Goal: Transaction & Acquisition: Purchase product/service

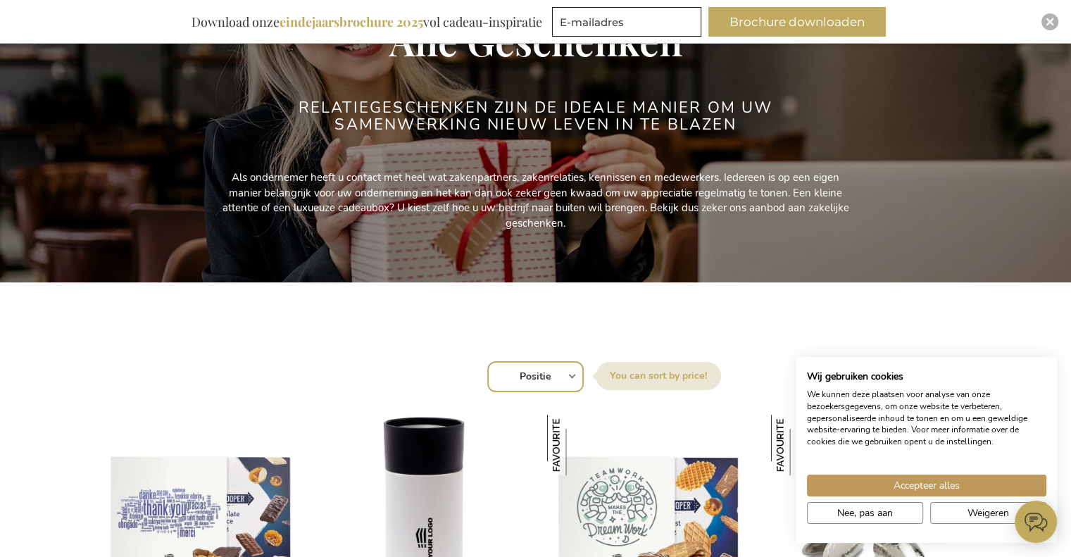
scroll to position [197, 0]
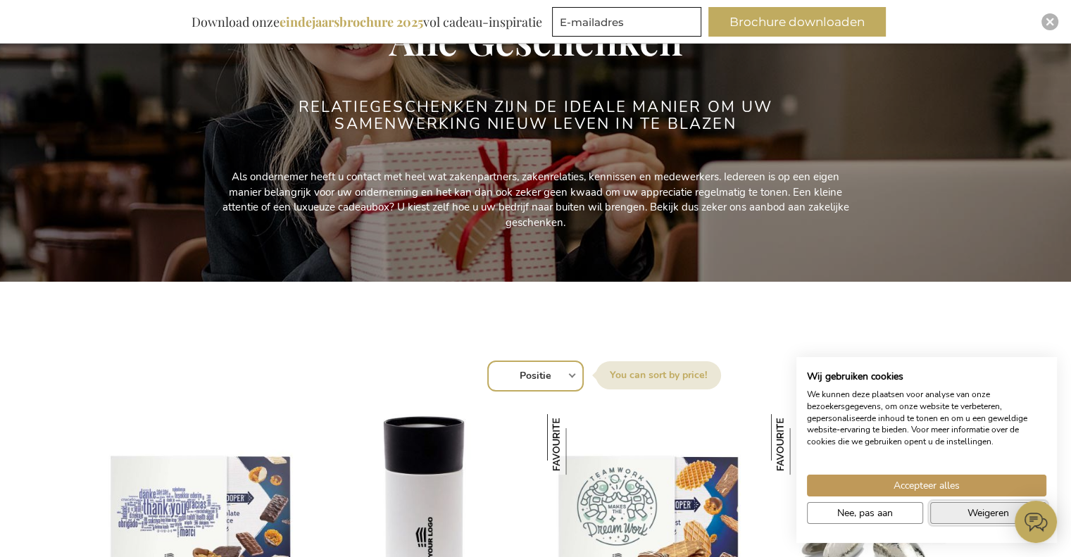
click at [953, 515] on button "Weigeren" at bounding box center [988, 513] width 116 height 22
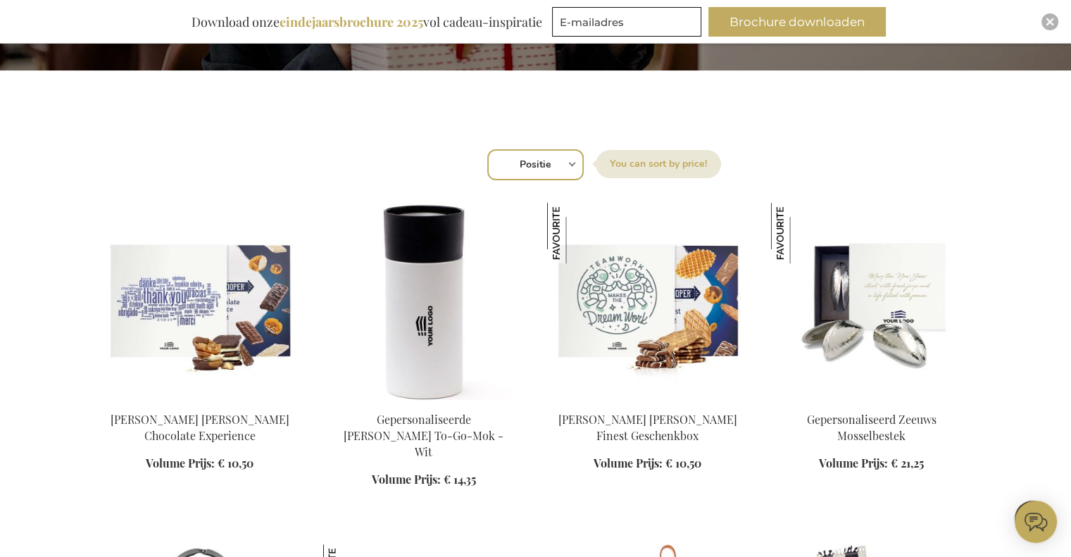
scroll to position [365, 0]
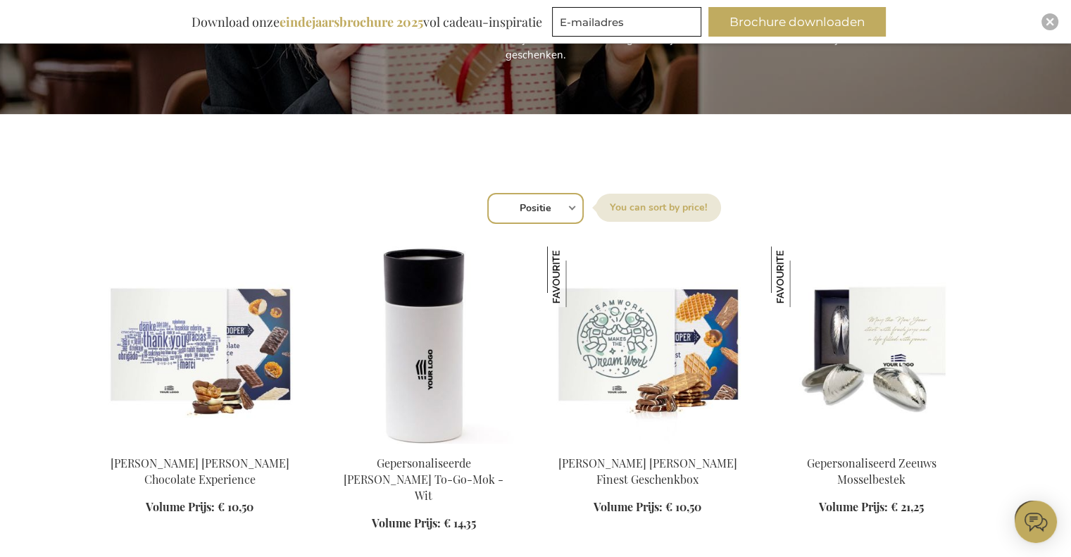
click at [566, 205] on select "Positie Best Sellers Meest bekeken Nieuw Biggest Saving Price: low to high Pric…" at bounding box center [535, 208] width 96 height 31
select select "price_desc"
click at [487, 193] on select "Positie Best Sellers Meest bekeken Nieuw Biggest Saving Price: low to high Pric…" at bounding box center [535, 208] width 96 height 31
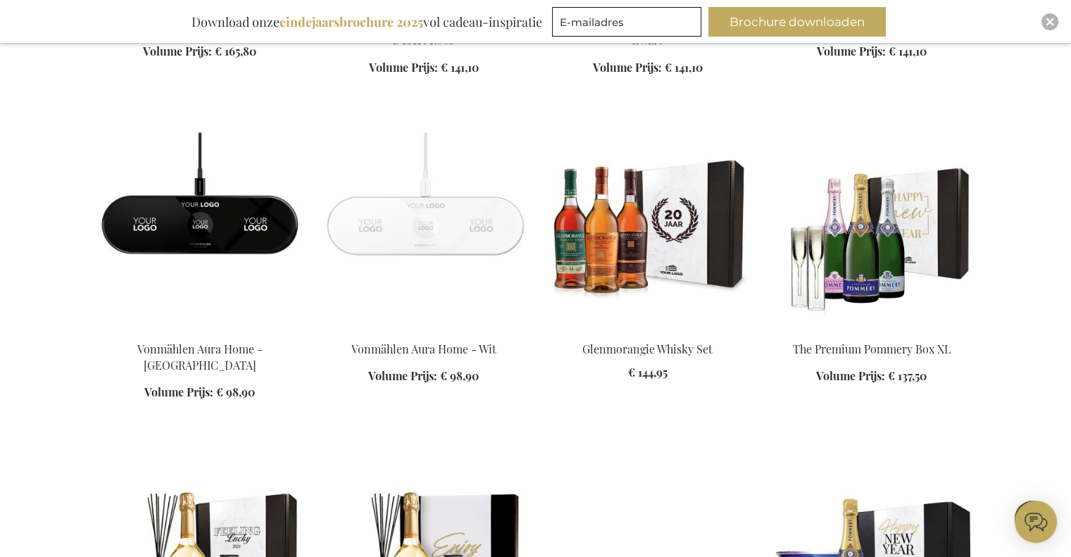
scroll to position [1499, 0]
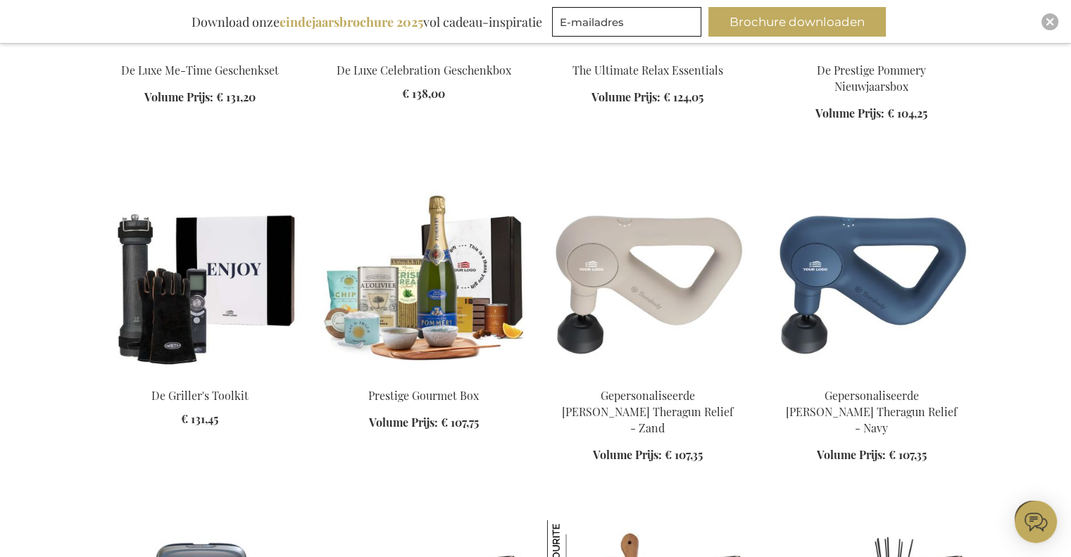
scroll to position [2093, 0]
drag, startPoint x: 13, startPoint y: 337, endPoint x: 0, endPoint y: 359, distance: 25.9
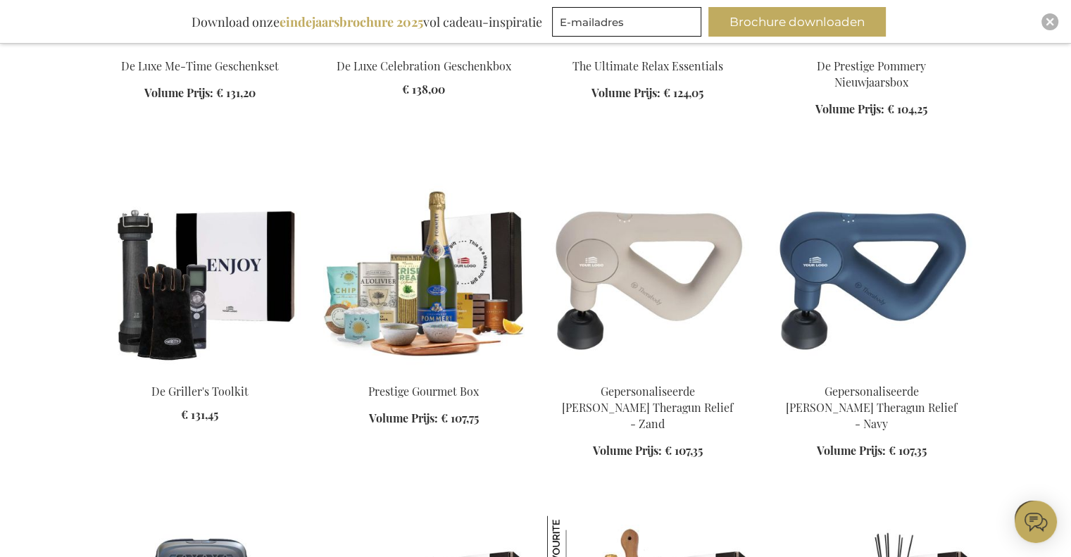
scroll to position [2386, 0]
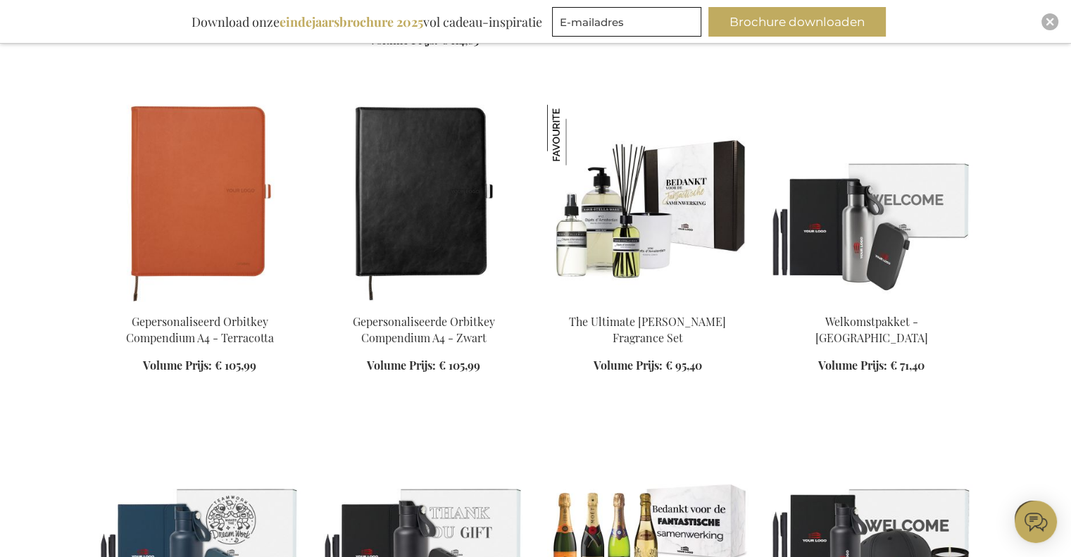
scroll to position [3158, 0]
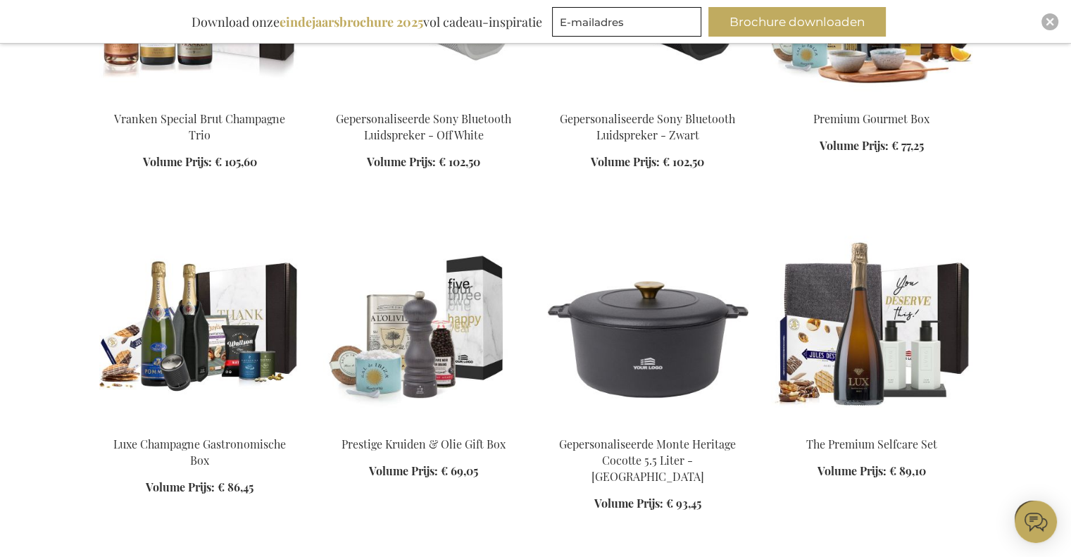
scroll to position [4009, 0]
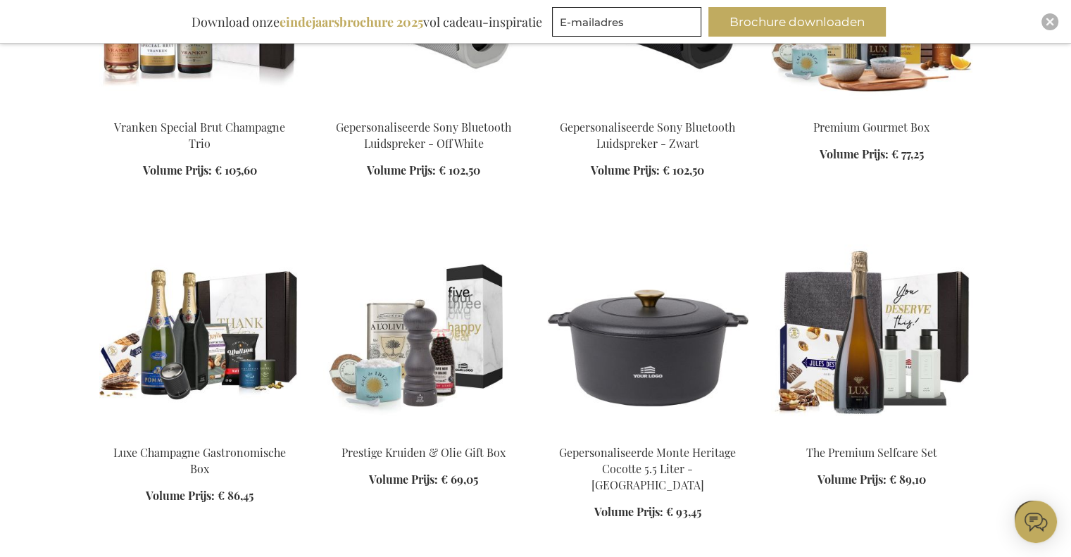
scroll to position [4002, 0]
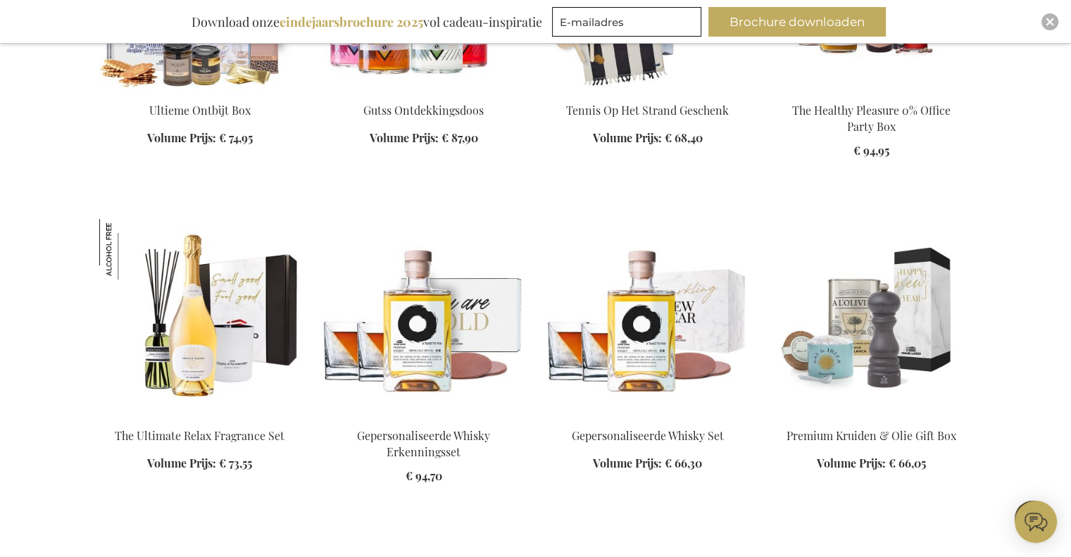
scroll to position [5014, 0]
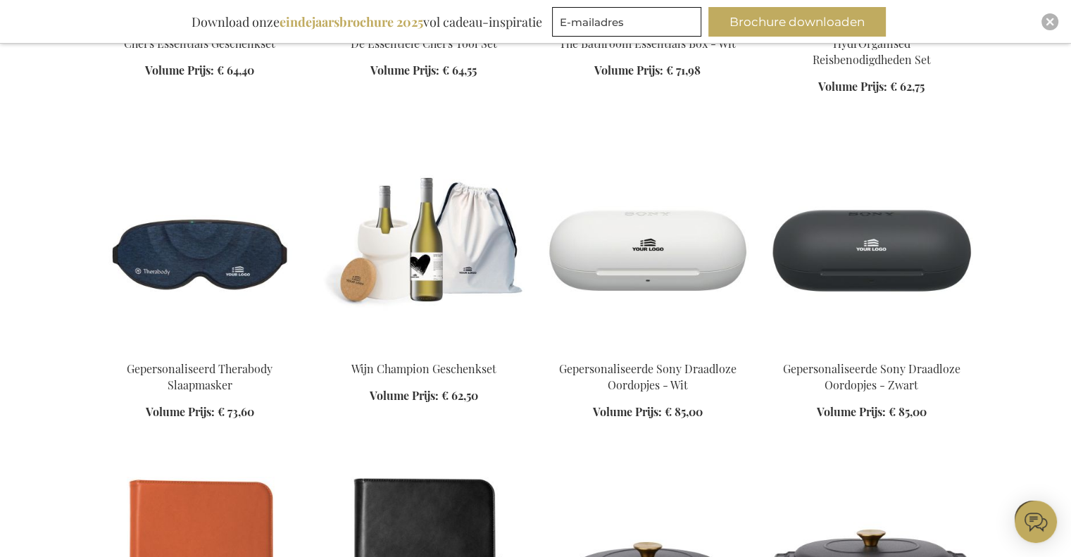
scroll to position [6058, 0]
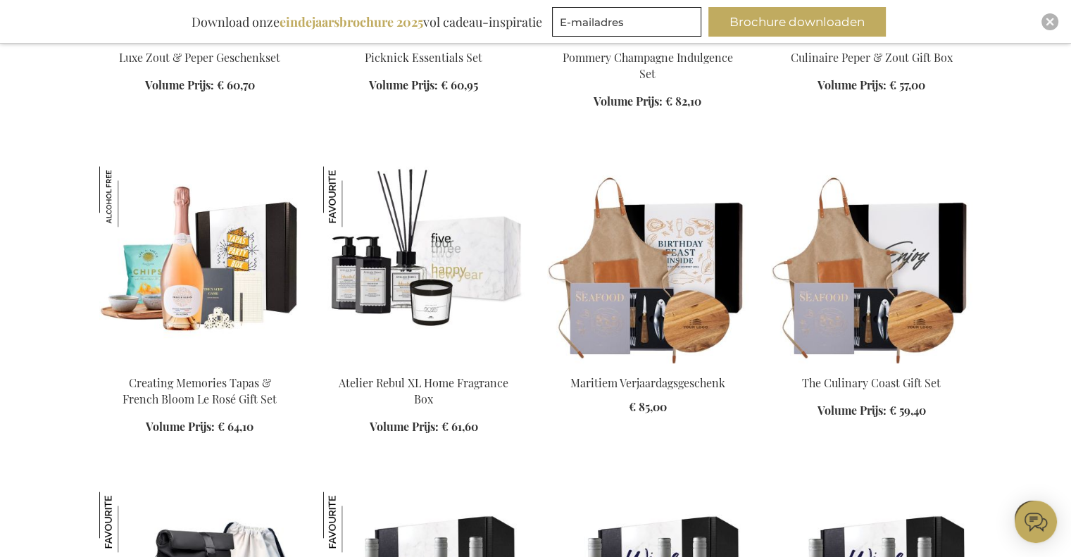
scroll to position [7228, 0]
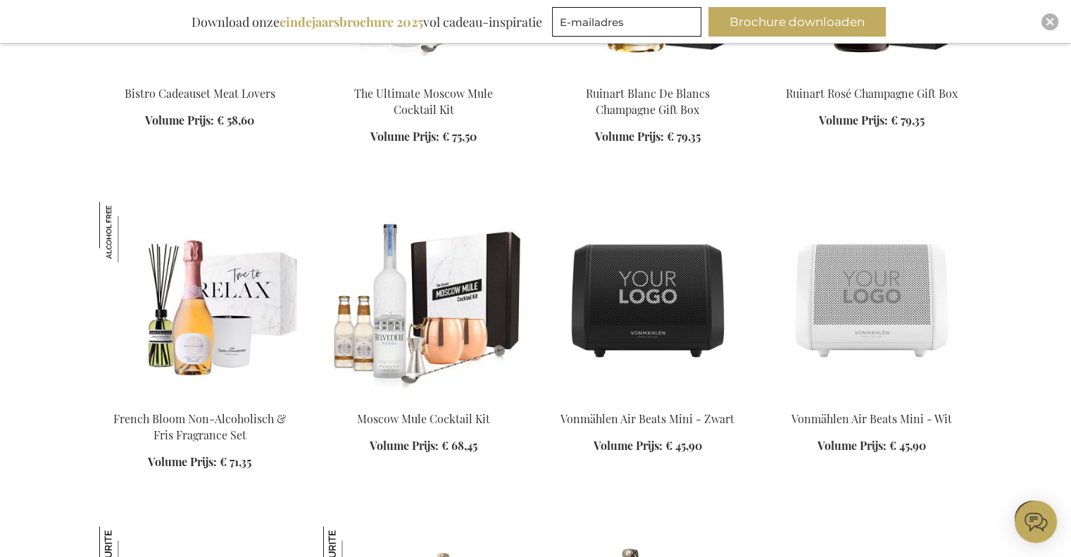
scroll to position [7976, 0]
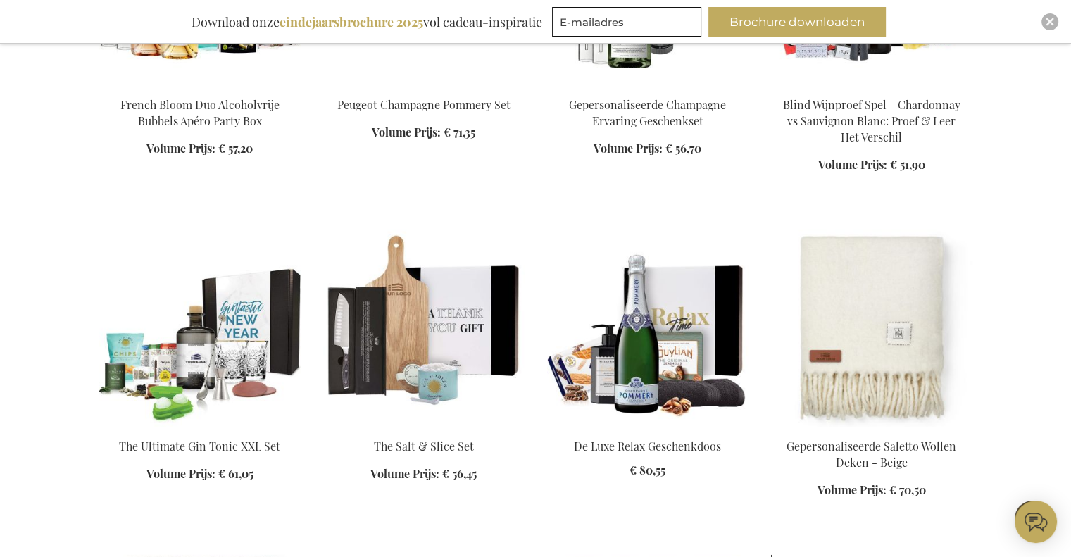
scroll to position [8939, 0]
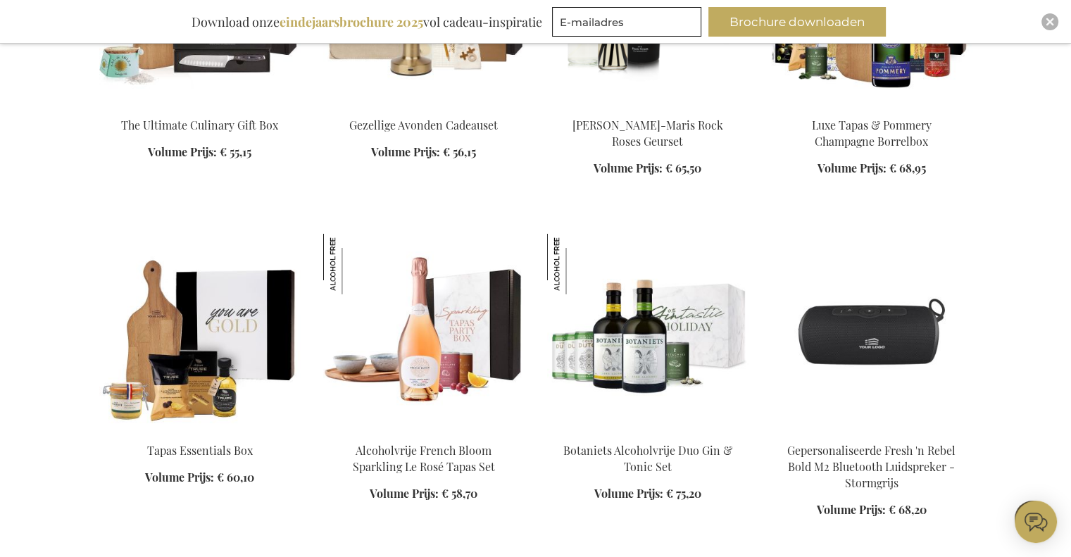
scroll to position [9909, 0]
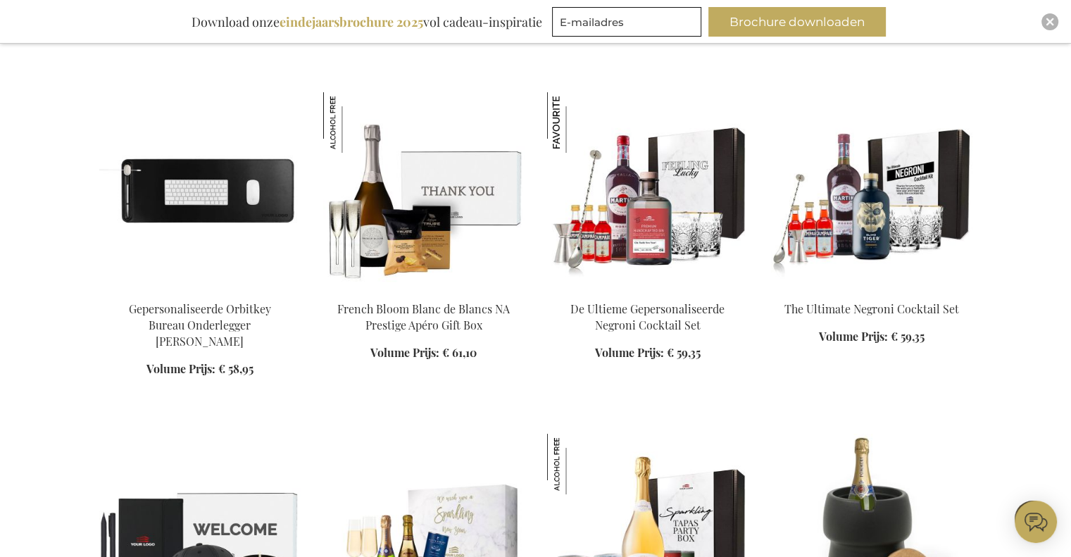
scroll to position [10905, 0]
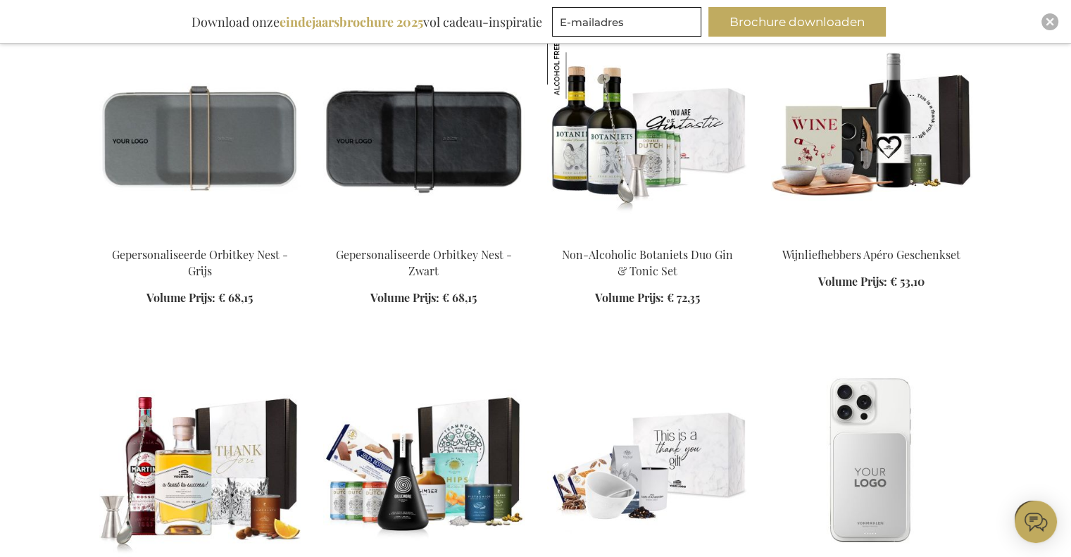
scroll to position [12107, 0]
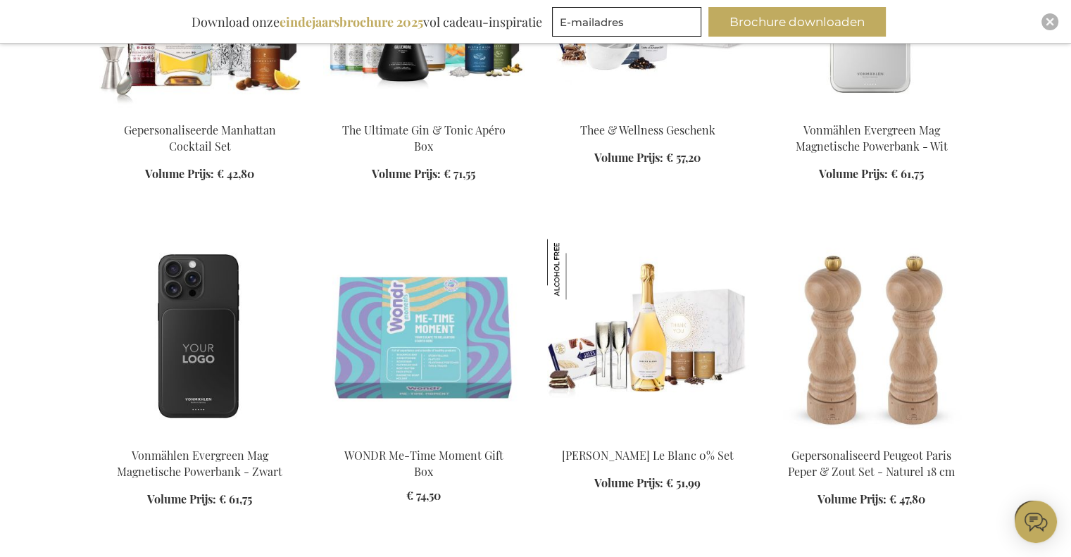
scroll to position [12896, 0]
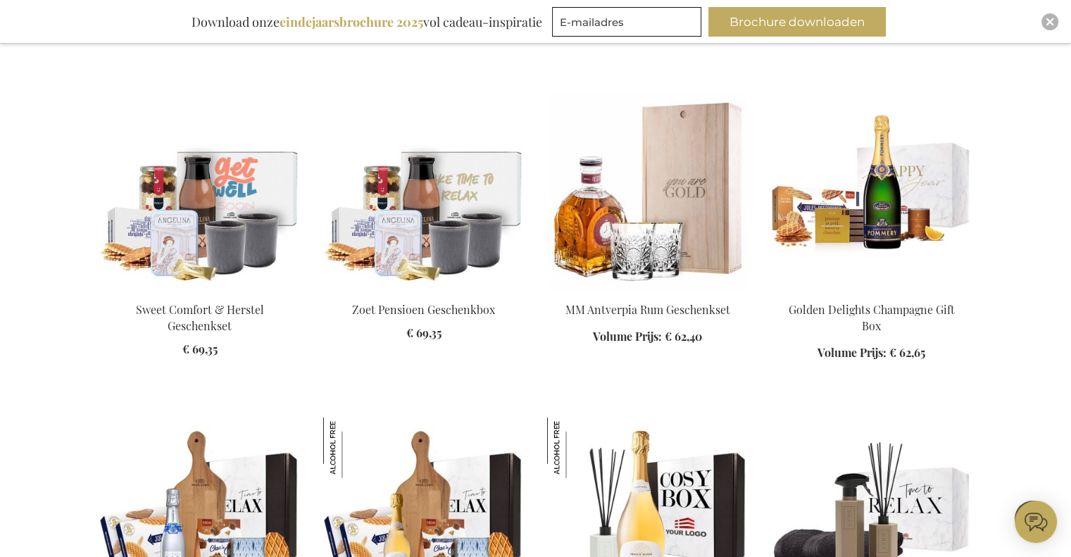
scroll to position [14002, 0]
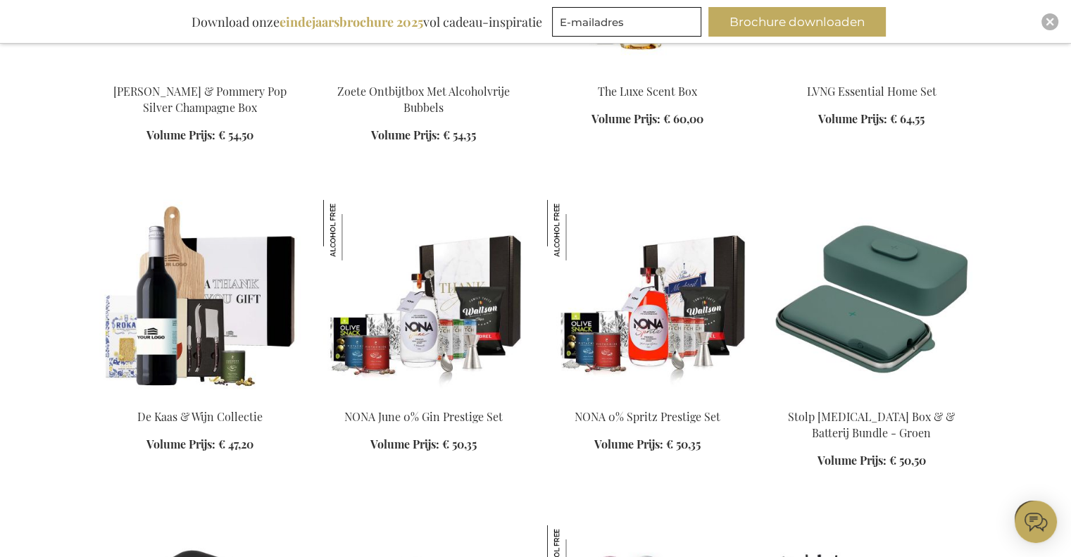
scroll to position [14865, 0]
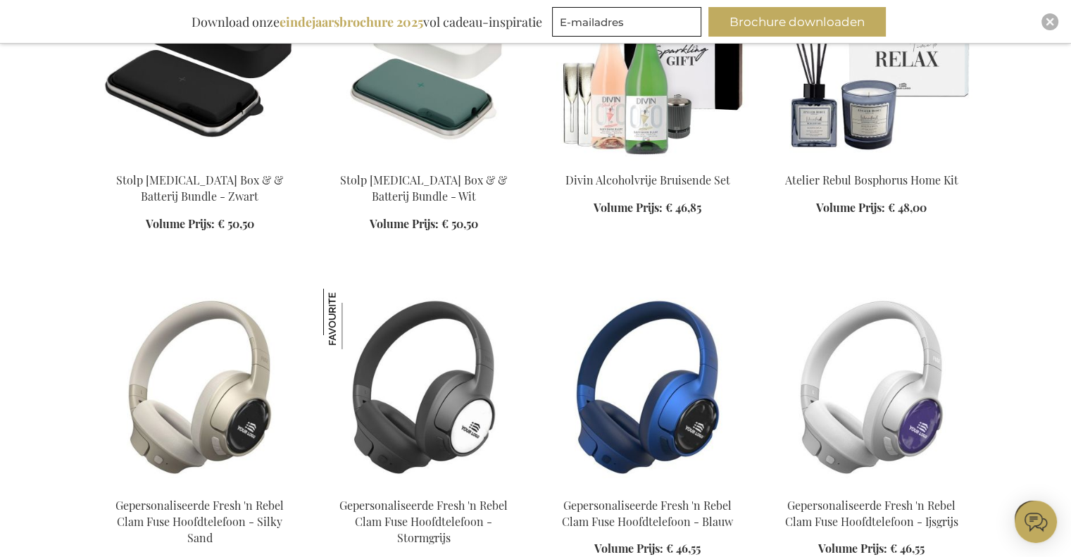
scroll to position [15110, 0]
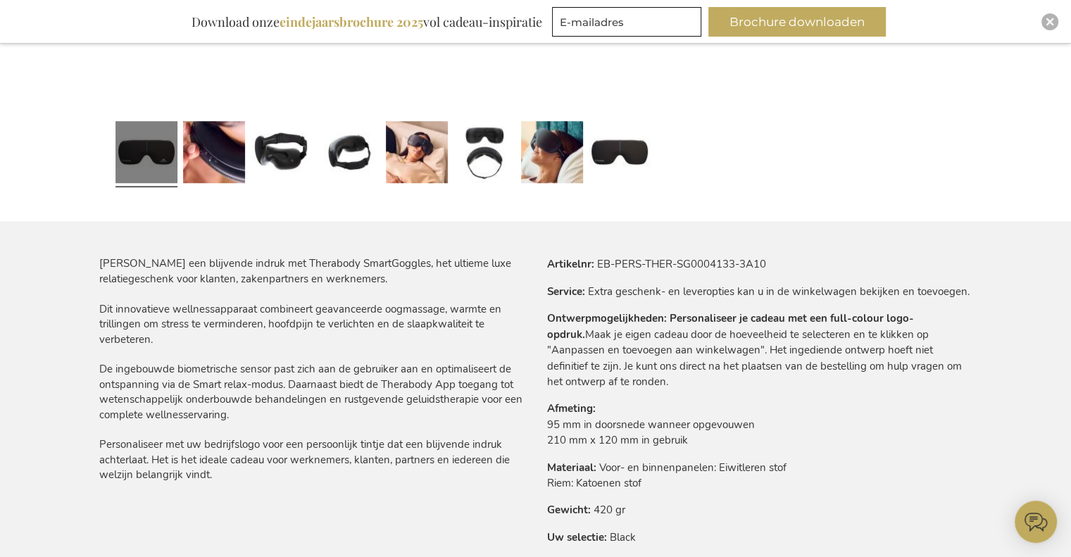
scroll to position [678, 0]
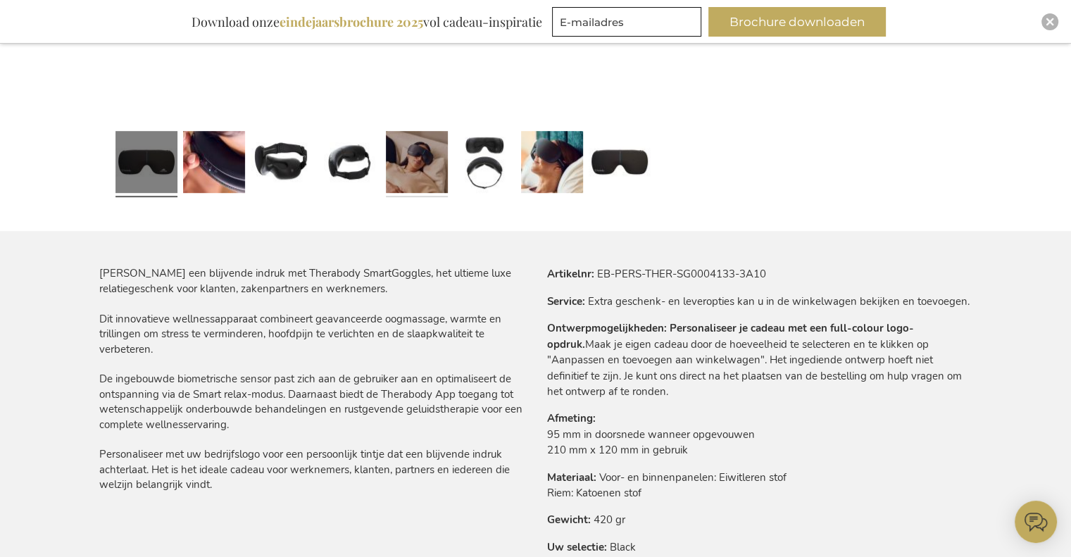
click at [402, 168] on link at bounding box center [417, 164] width 62 height 77
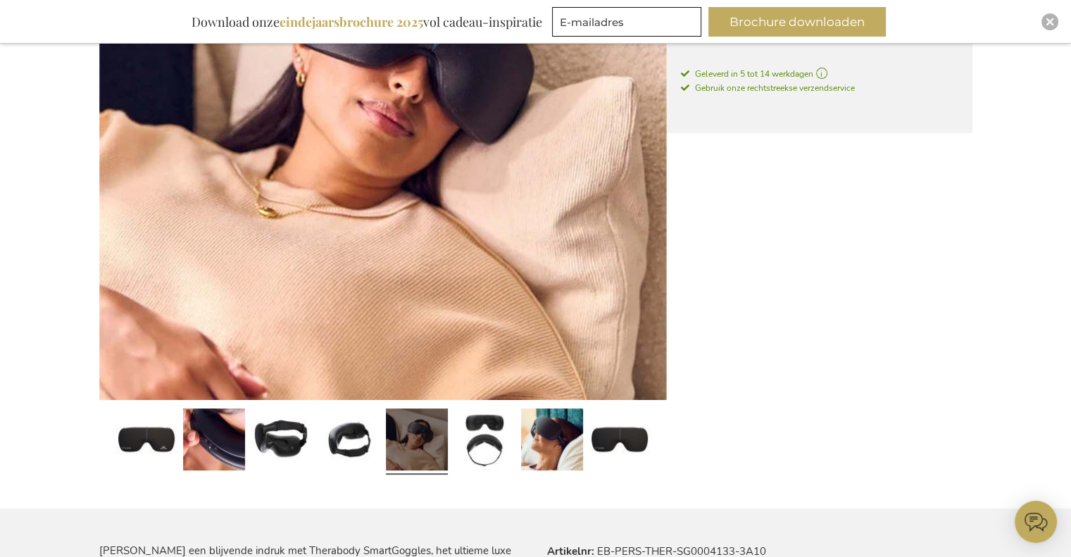
scroll to position [406, 0]
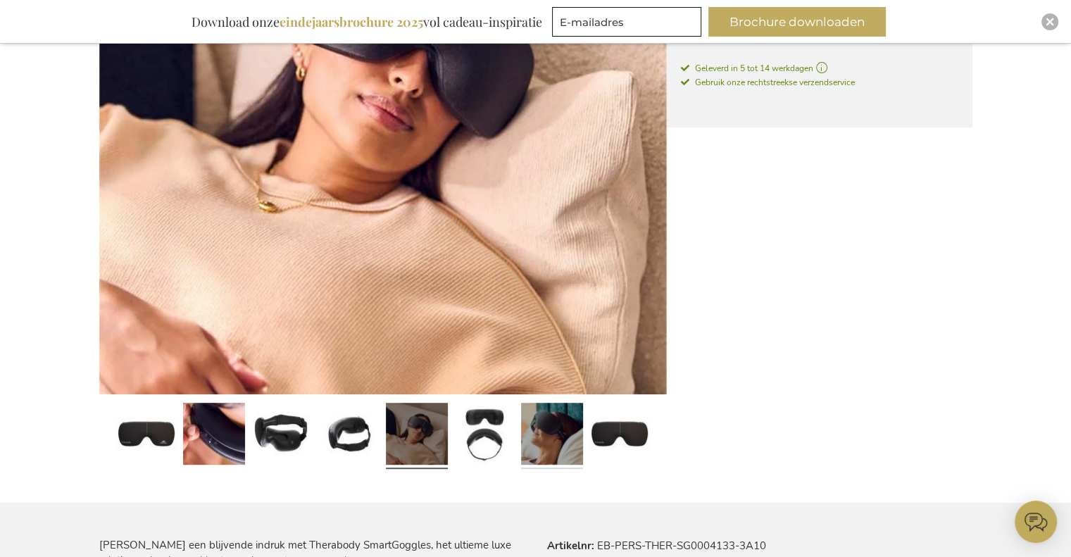
click at [544, 453] on link at bounding box center [552, 436] width 62 height 77
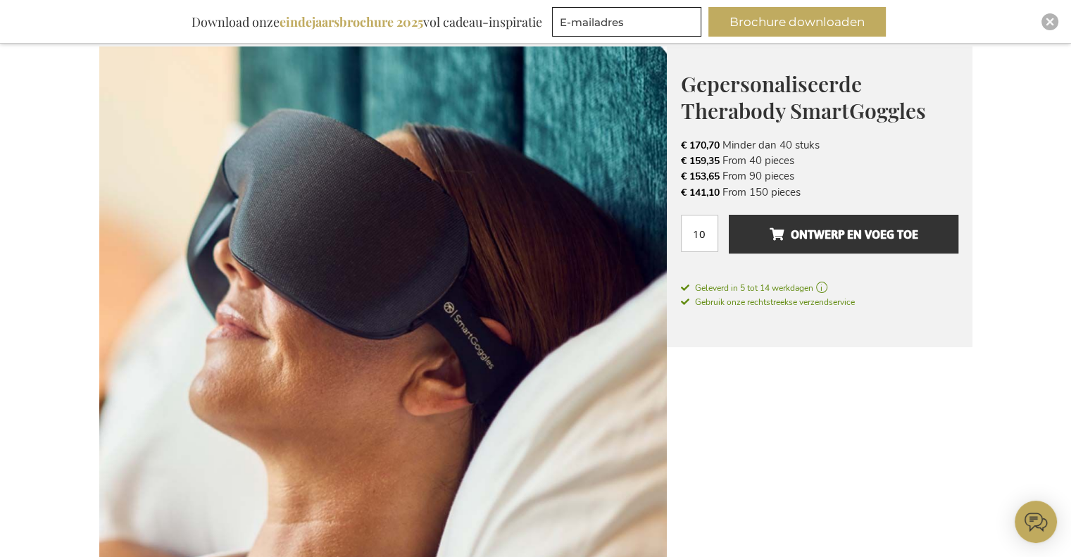
scroll to position [185, 0]
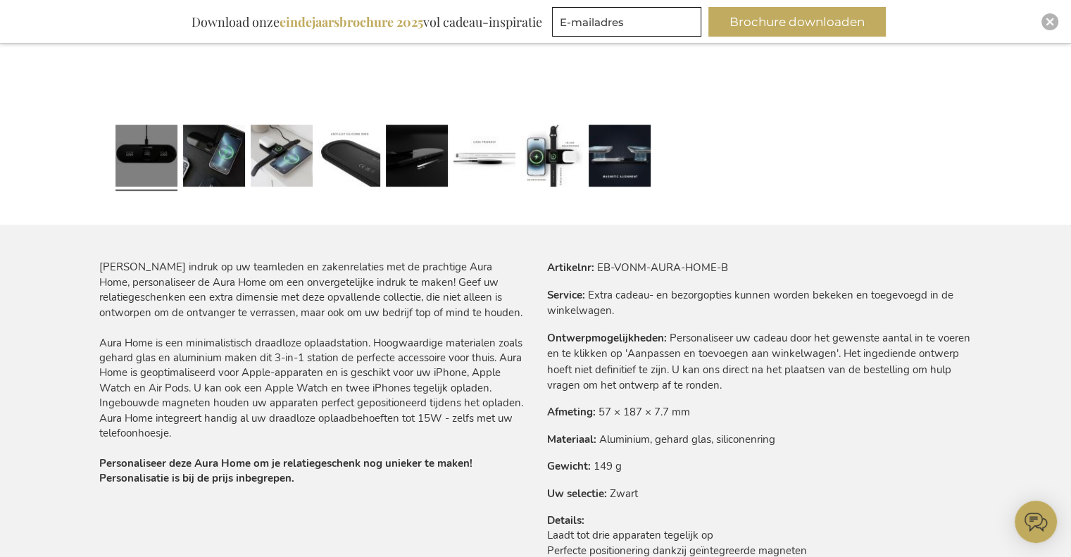
scroll to position [685, 0]
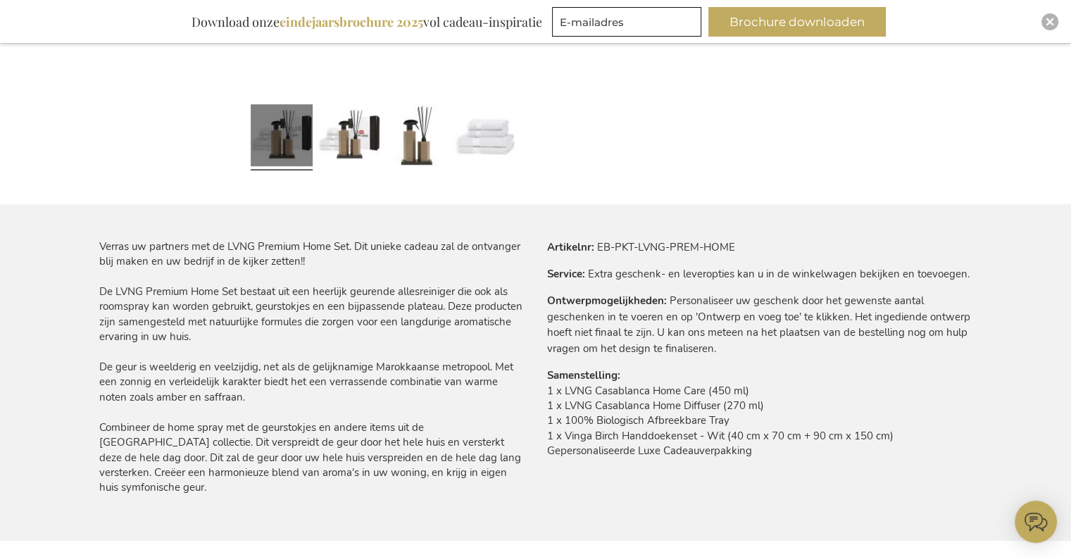
scroll to position [707, 0]
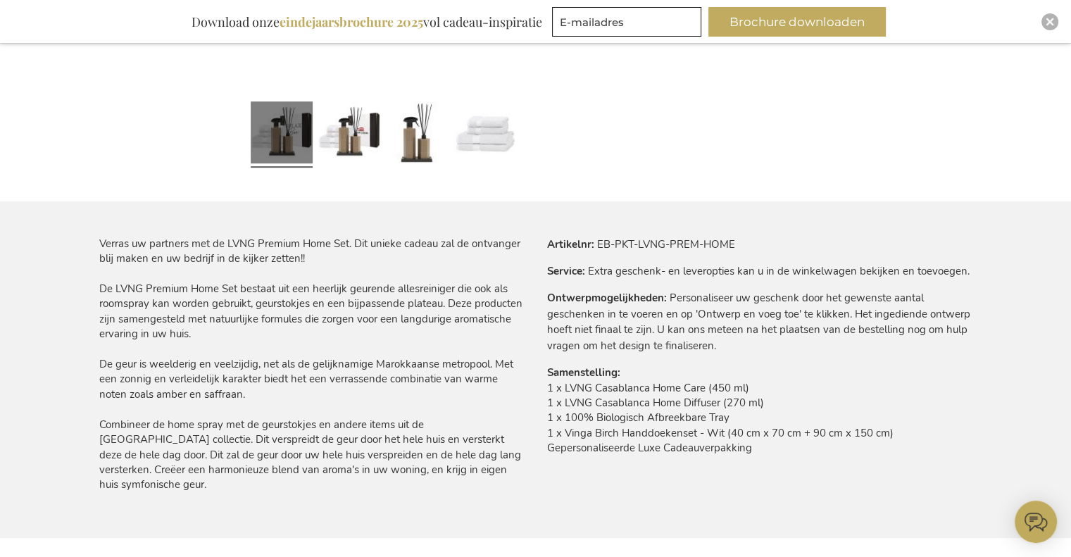
drag, startPoint x: 347, startPoint y: 245, endPoint x: 338, endPoint y: 294, distance: 50.0
click at [338, 294] on div "Verras uw partners met de LVNG Premium Home Set. Dit unieke cadeau zal de ontva…" at bounding box center [311, 365] width 425 height 256
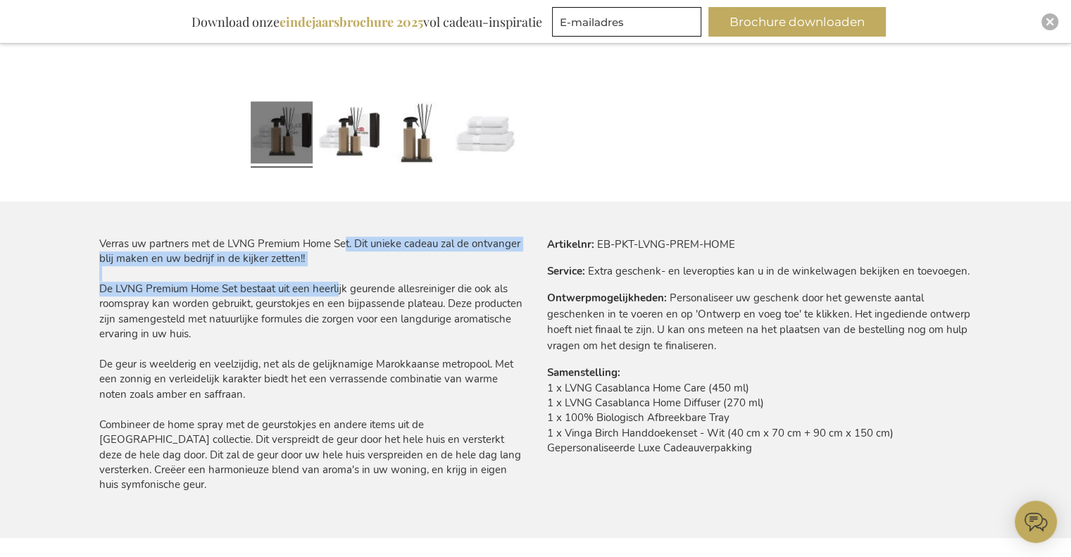
click at [338, 294] on div "Verras uw partners met de LVNG Premium Home Set. Dit unieke cadeau zal de ontva…" at bounding box center [311, 365] width 425 height 256
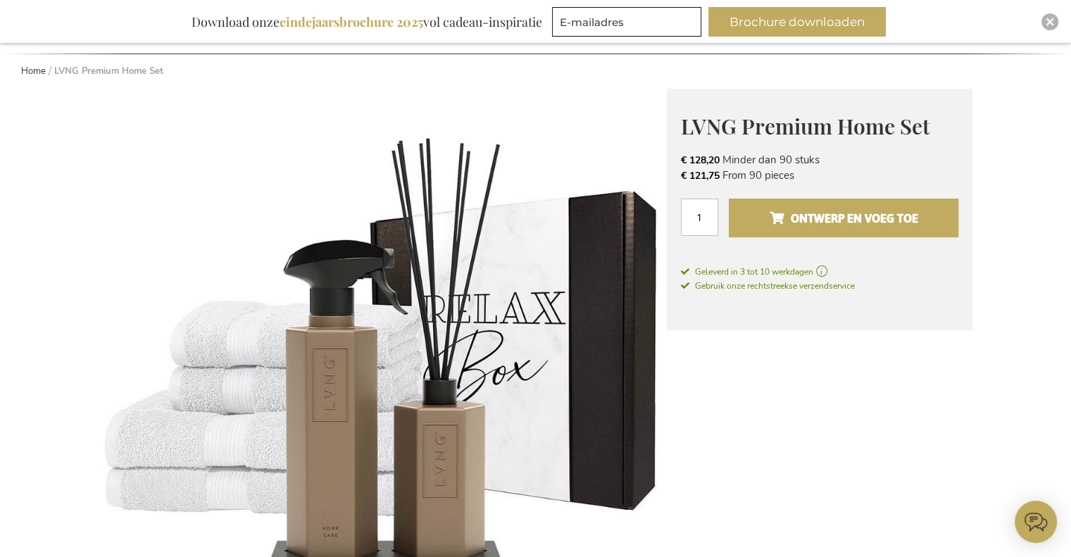
scroll to position [142, 0]
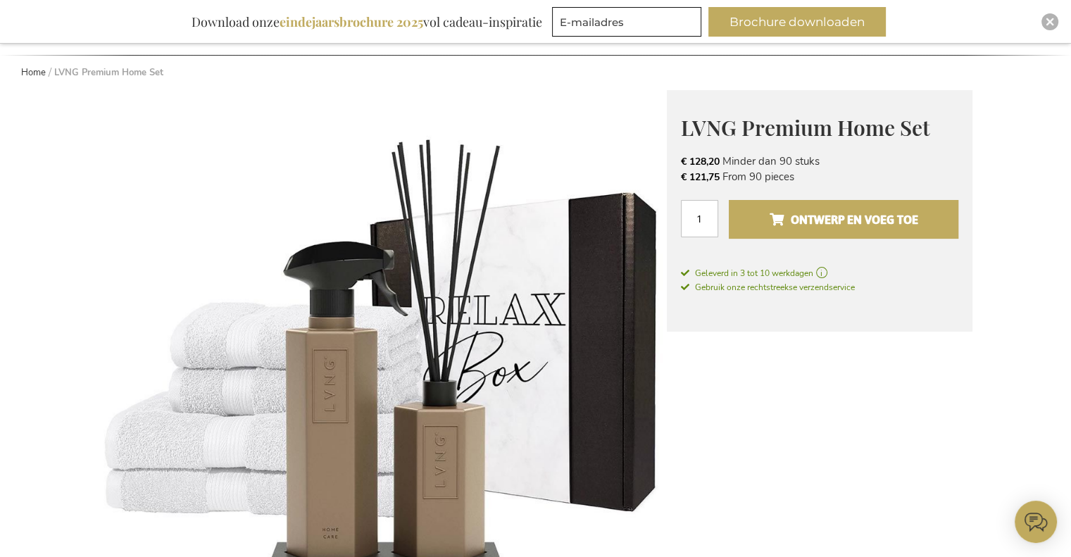
click at [829, 208] on span "Ontwerp en voeg toe" at bounding box center [843, 219] width 149 height 23
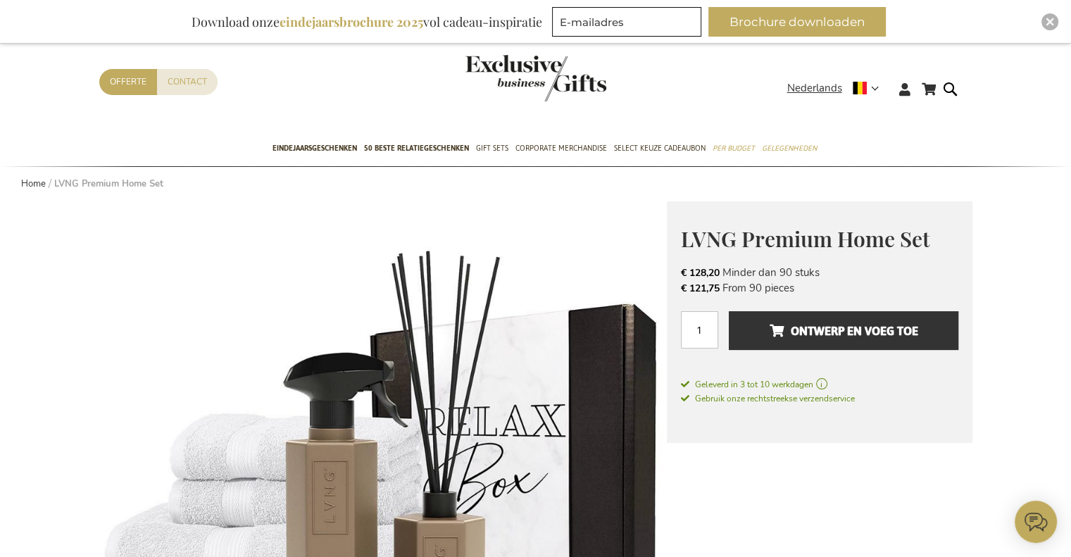
scroll to position [0, 0]
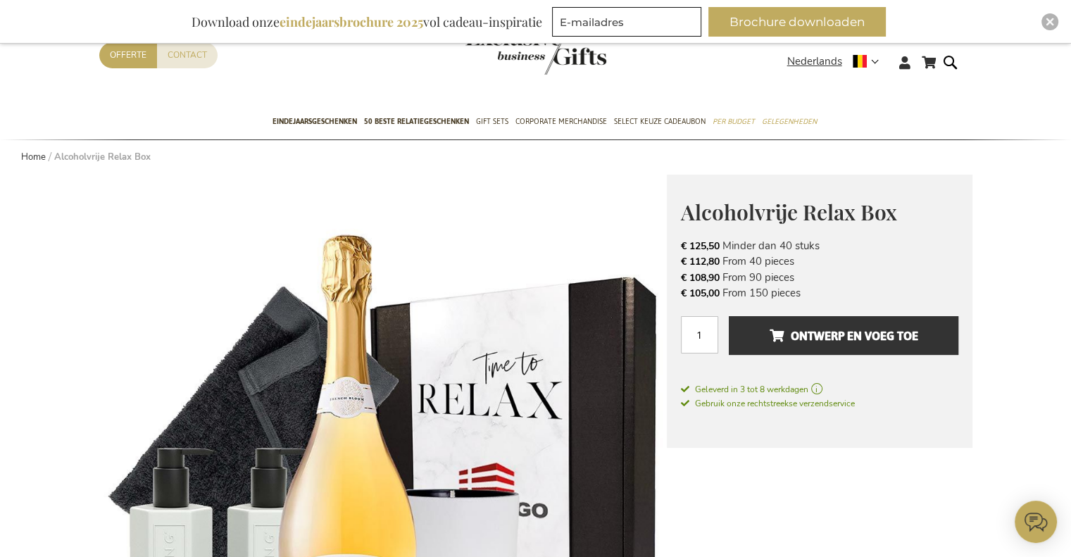
scroll to position [37, 0]
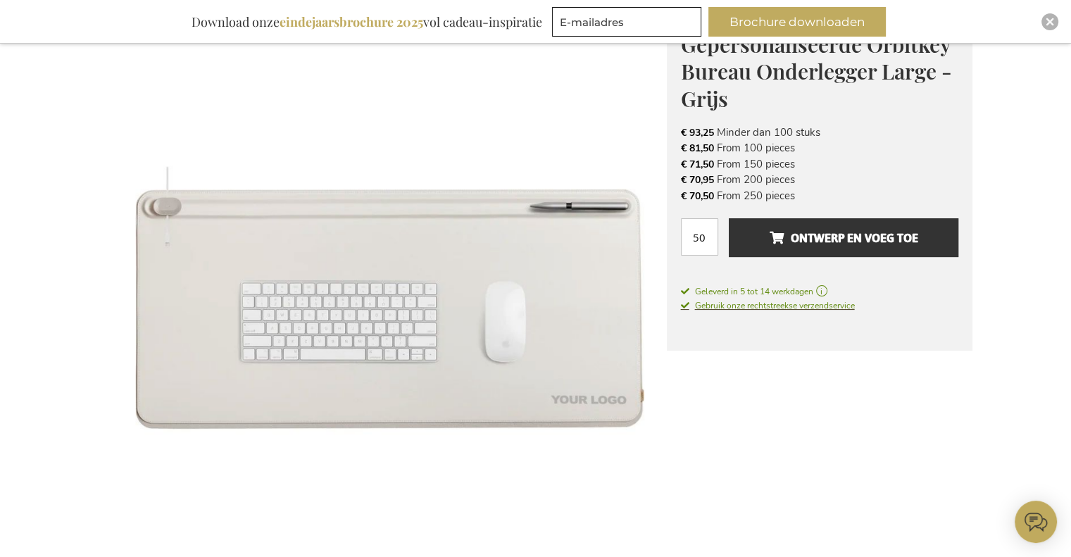
scroll to position [130, 0]
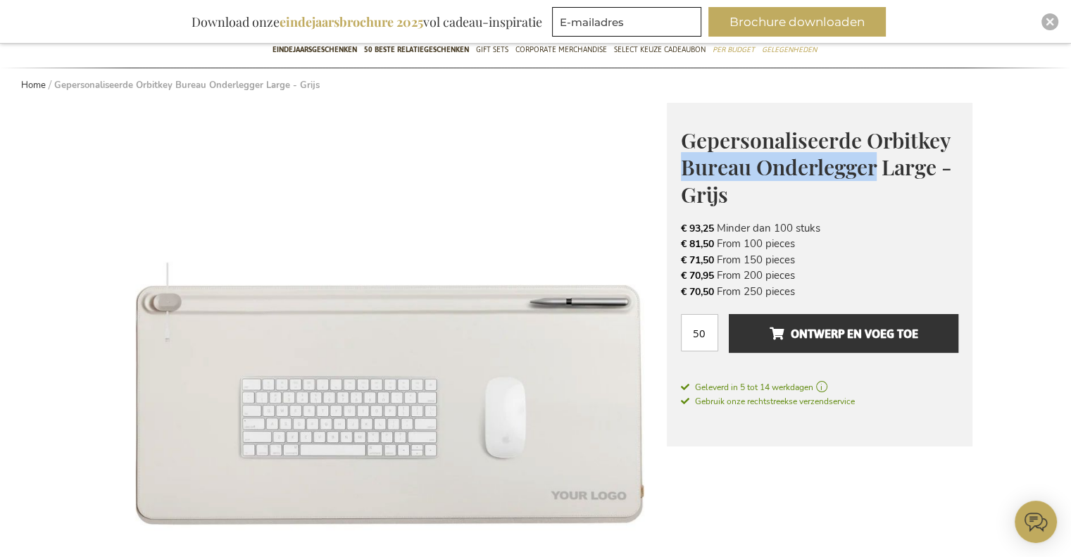
drag, startPoint x: 681, startPoint y: 166, endPoint x: 873, endPoint y: 175, distance: 191.8
click at [873, 175] on span "Gepersonaliseerde Orbitkey Bureau Onderlegger Large - Grijs" at bounding box center [816, 167] width 271 height 82
copy span "Bureau Onderlegger"
